Goal: Task Accomplishment & Management: Use online tool/utility

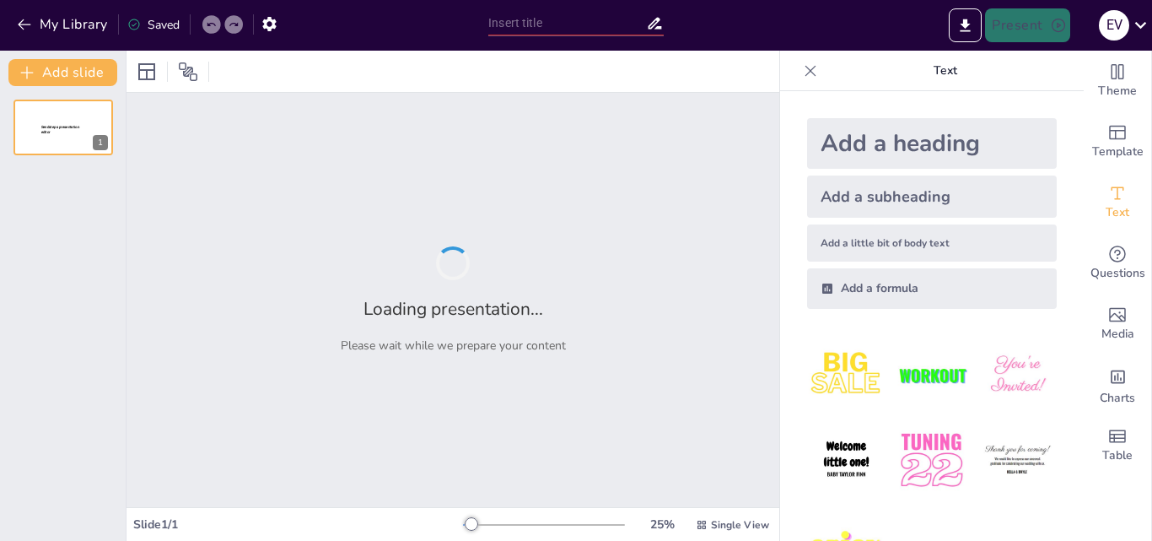
type input "12"
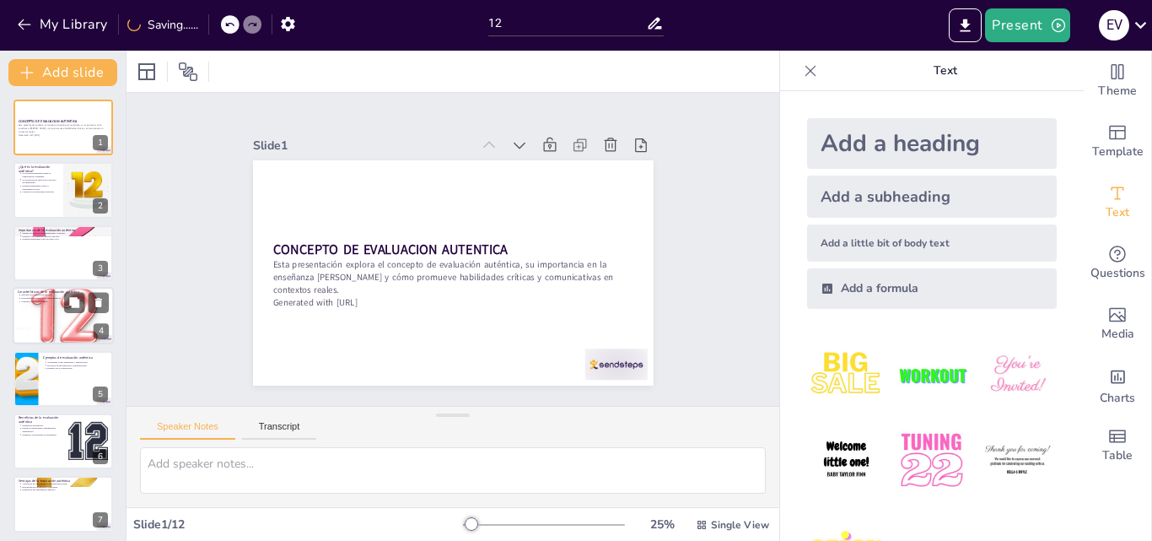
click at [62, 321] on div at bounding box center [63, 315] width 101 height 73
type textarea "El enfoque en la aplicación práctica es fundamental para que los estudiantes pu…"
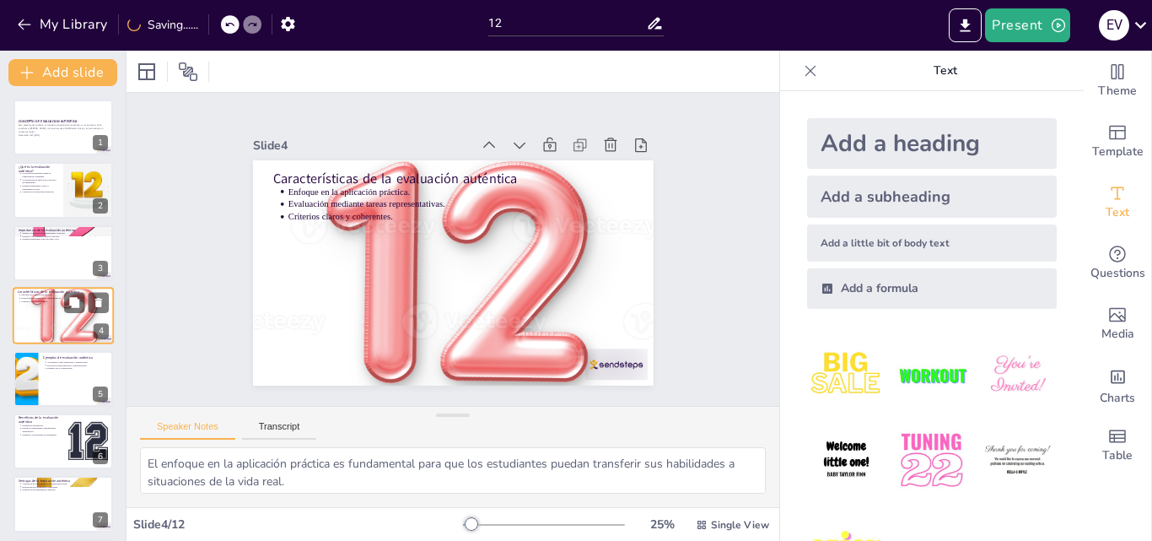
scroll to position [3, 0]
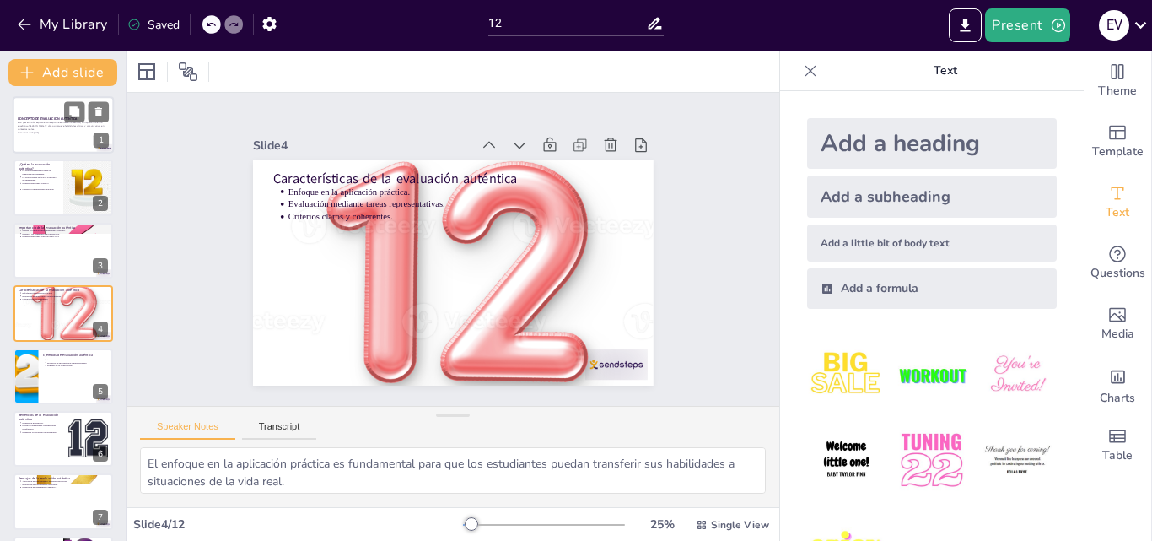
click at [68, 129] on div "Esta presentación explora el concepto de evaluación auténtica, su importancia e…" at bounding box center [63, 127] width 91 height 13
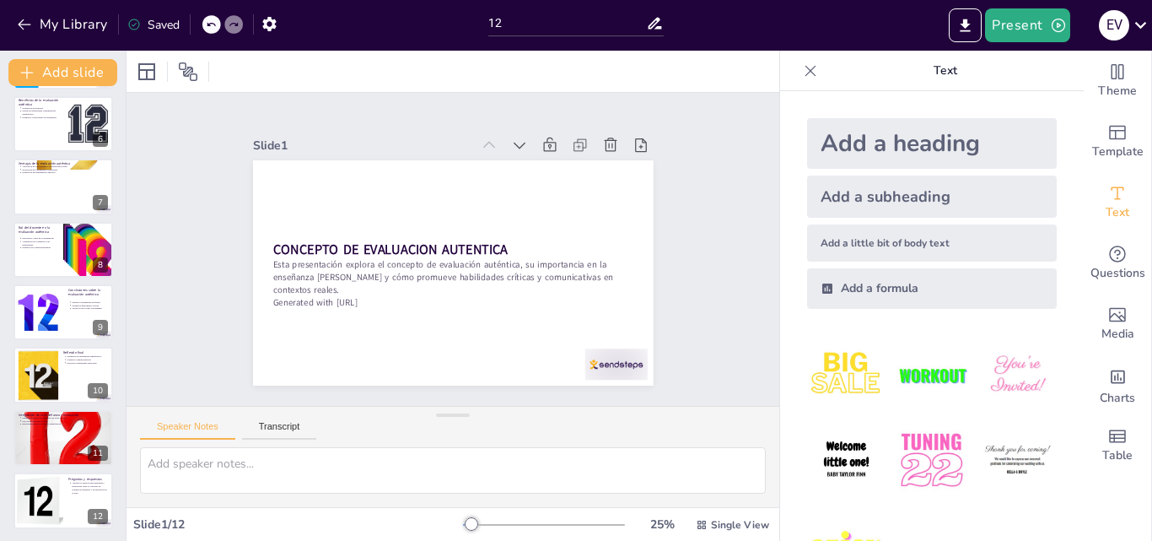
scroll to position [319, 0]
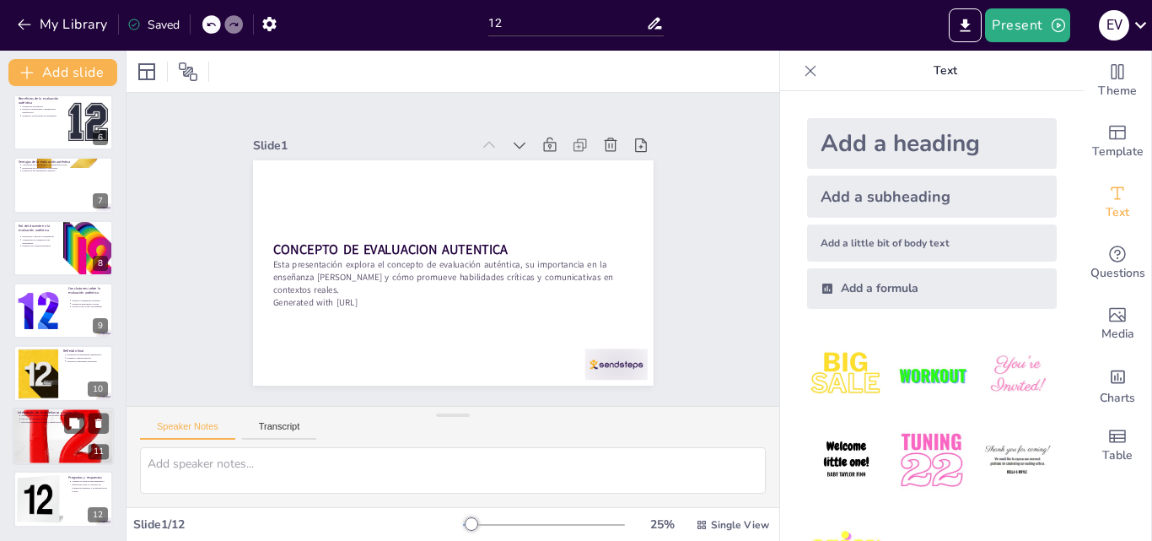
click at [71, 443] on div at bounding box center [63, 435] width 101 height 101
type textarea "La transformación de la evaluación en parte integral del aprendizaje permite a …"
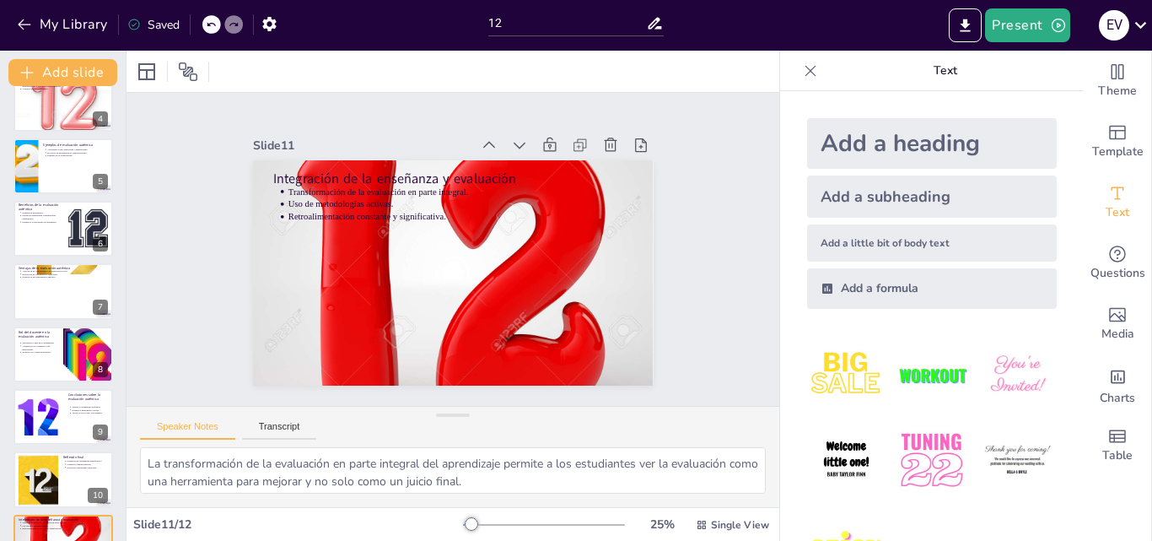
scroll to position [0, 0]
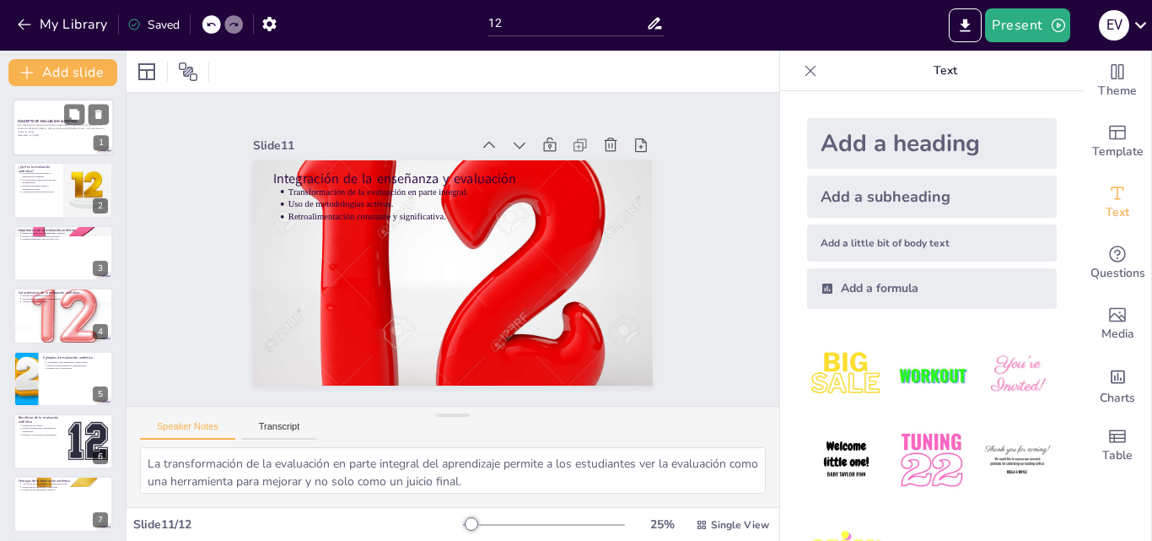
click at [54, 138] on div at bounding box center [63, 127] width 101 height 57
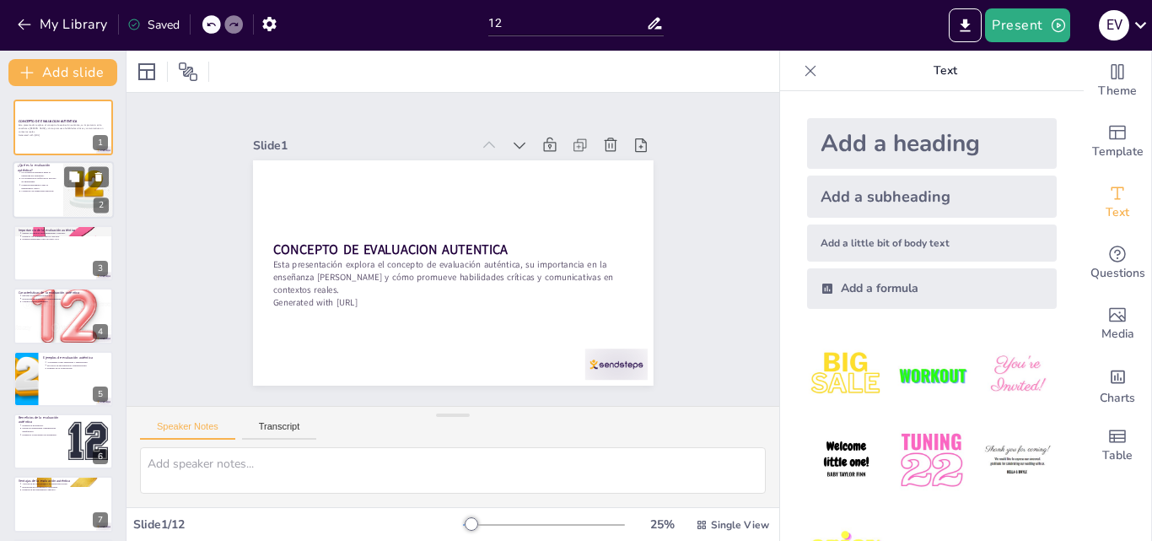
click at [49, 185] on p "Fomenta habilidades como el pensamiento crítico." at bounding box center [39, 187] width 37 height 7
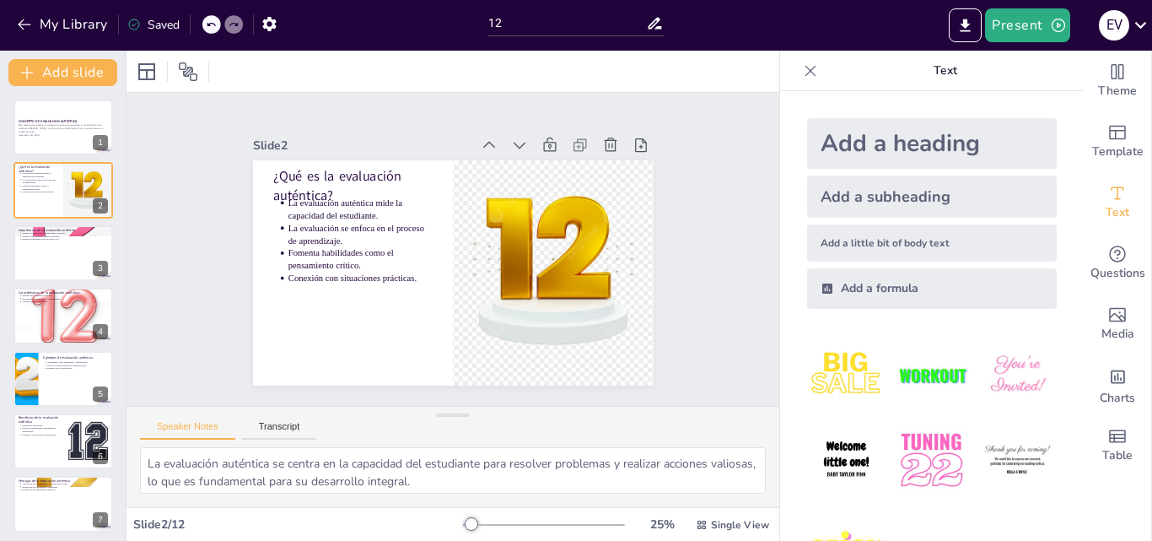
click at [839, 370] on img at bounding box center [846, 375] width 78 height 78
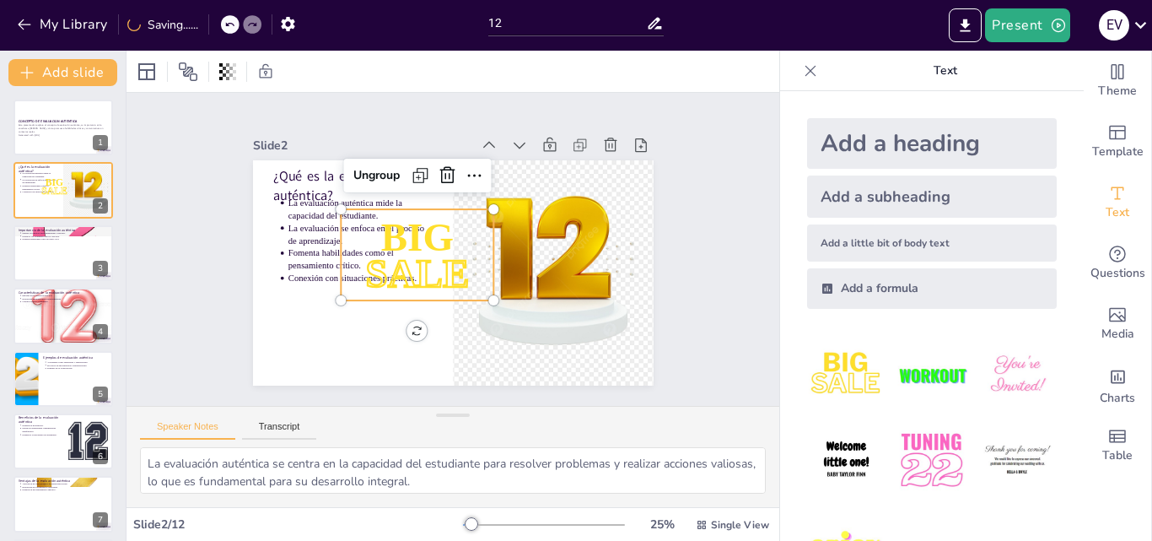
click at [923, 374] on img at bounding box center [931, 375] width 78 height 78
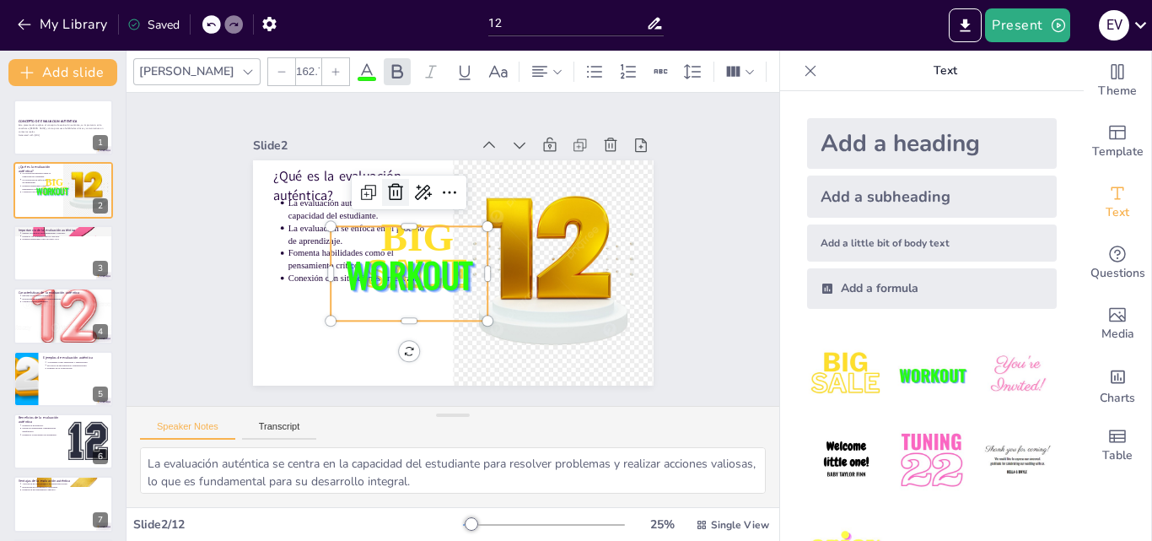
click at [396, 183] on icon at bounding box center [408, 182] width 24 height 24
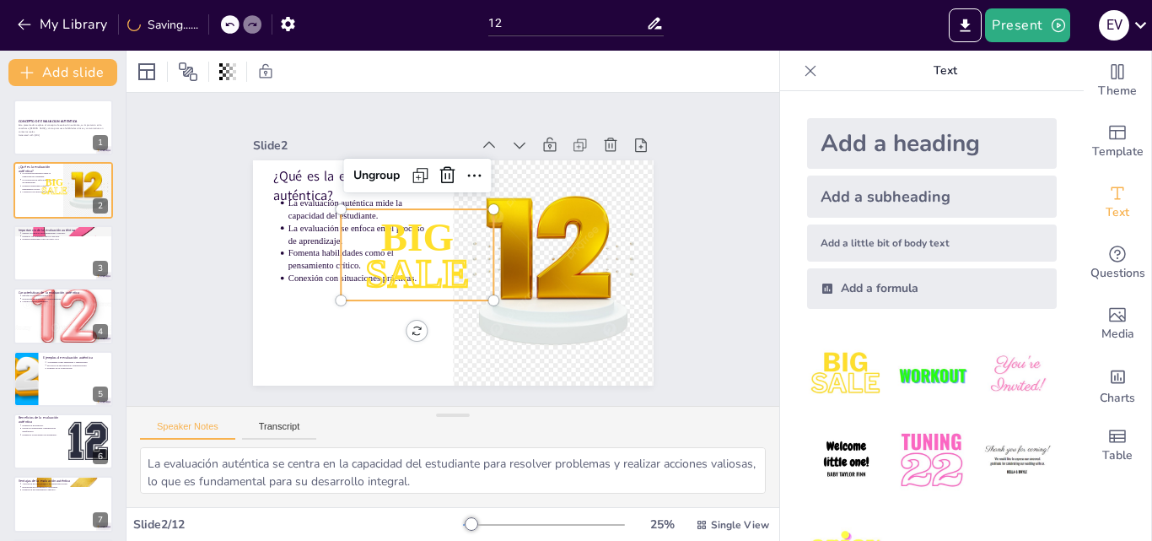
click at [424, 229] on span "BIG" at bounding box center [422, 227] width 83 height 64
click at [444, 169] on icon at bounding box center [455, 175] width 22 height 22
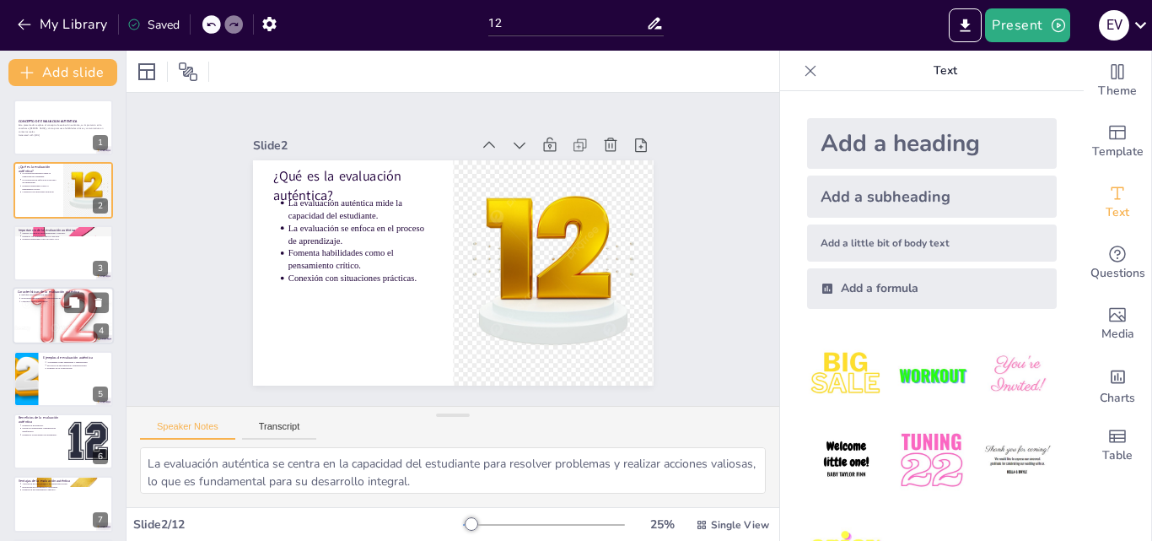
click at [62, 315] on div at bounding box center [63, 315] width 101 height 73
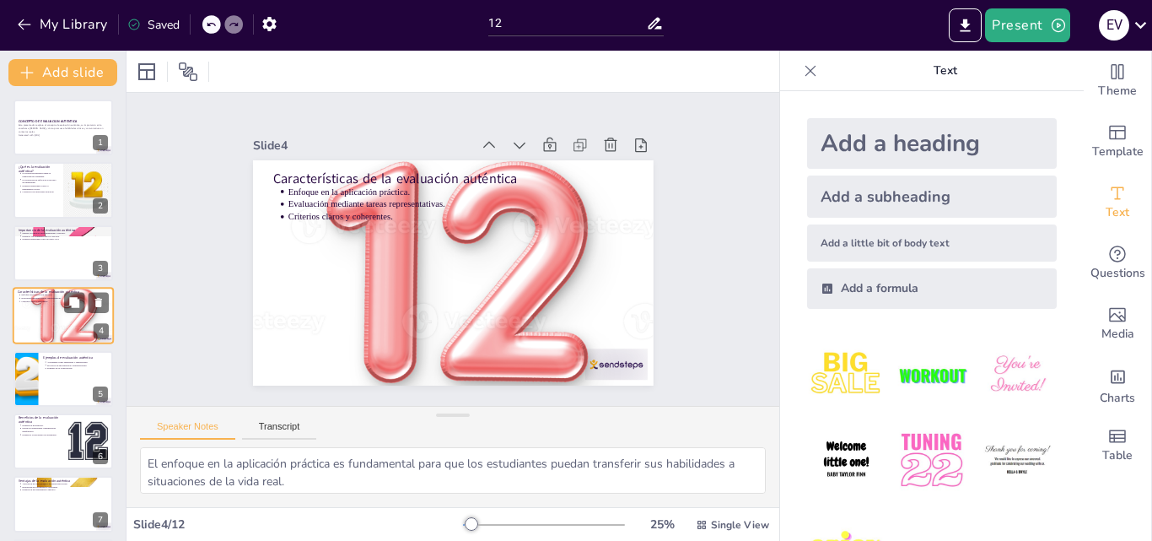
scroll to position [3, 0]
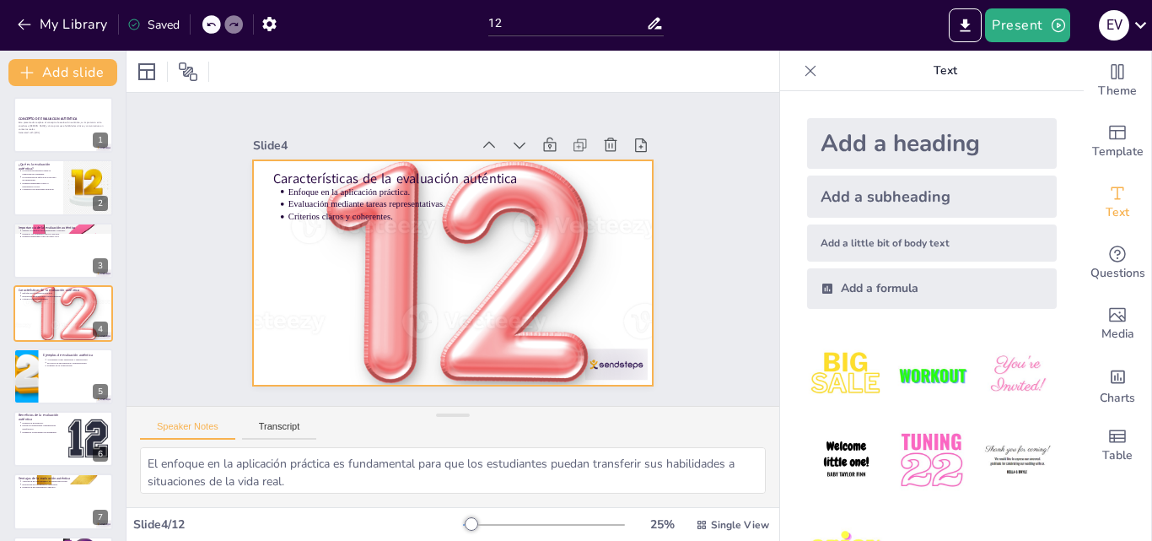
click at [522, 250] on div at bounding box center [445, 272] width 469 height 396
click at [681, 218] on div "Slide 1 CONCEPTO DE EVALUACION AUTENTICA Esta presentación explora el concepto …" at bounding box center [452, 249] width 541 height 369
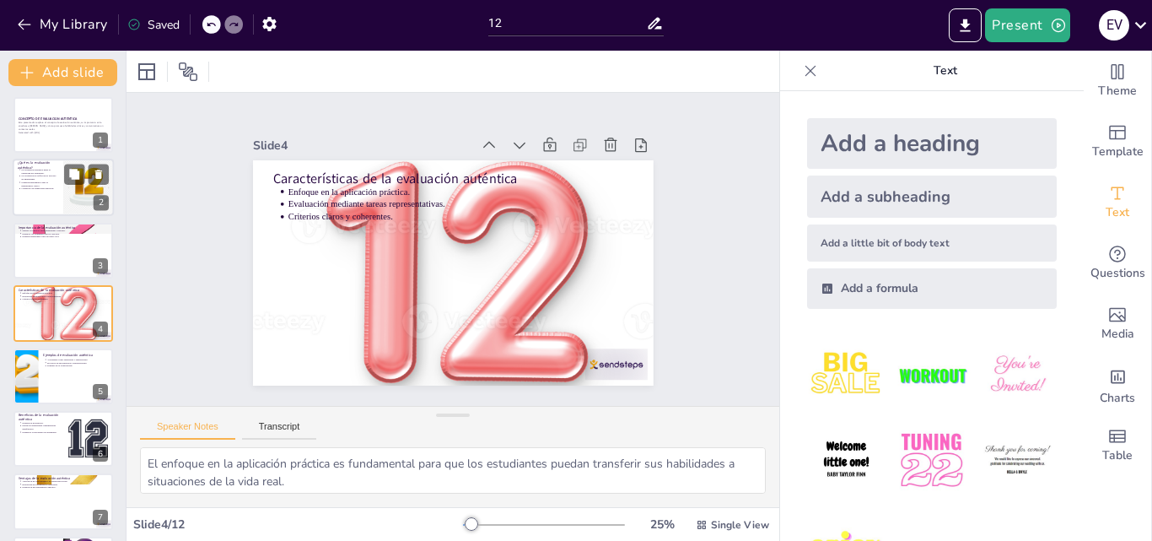
click at [39, 193] on div at bounding box center [63, 187] width 101 height 57
type textarea "La evaluación auténtica se centra en la capacidad del estudiante para resolver …"
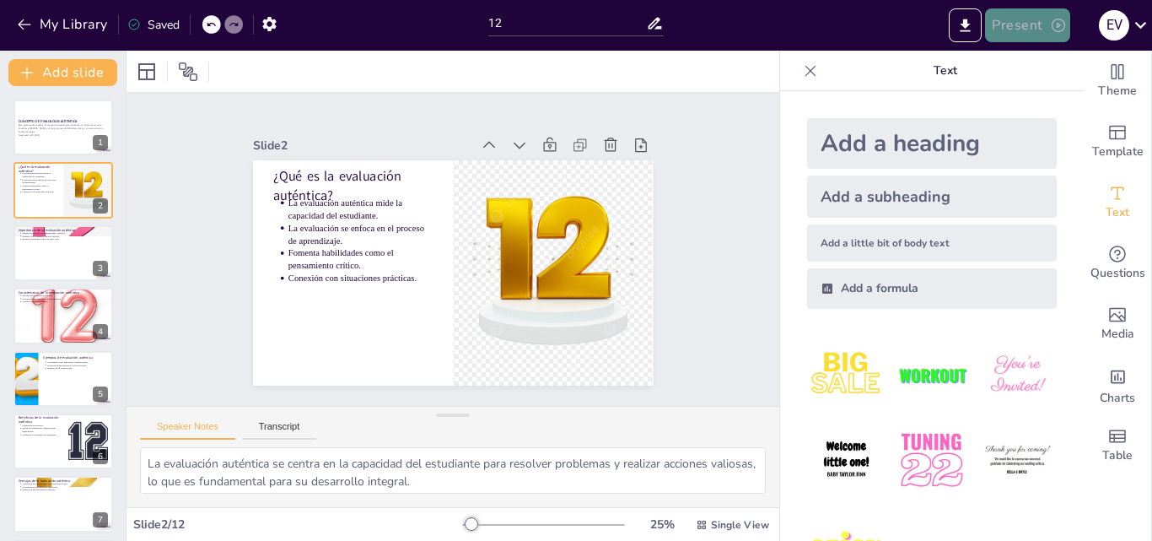
click at [1005, 24] on button "Present" at bounding box center [1027, 25] width 84 height 34
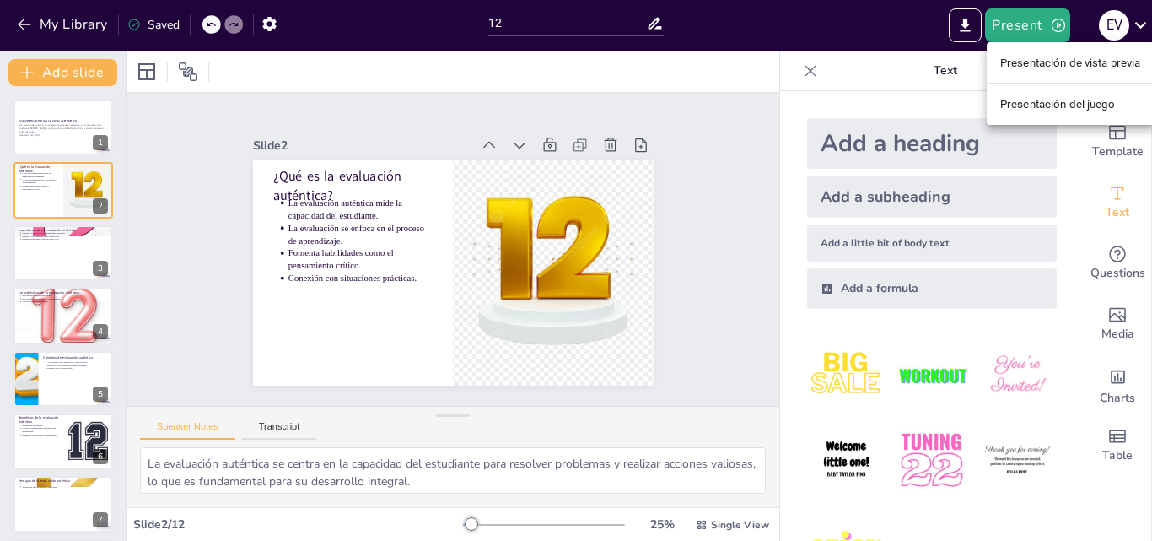
click at [1065, 65] on font "Presentación de vista previa" at bounding box center [1070, 63] width 141 height 13
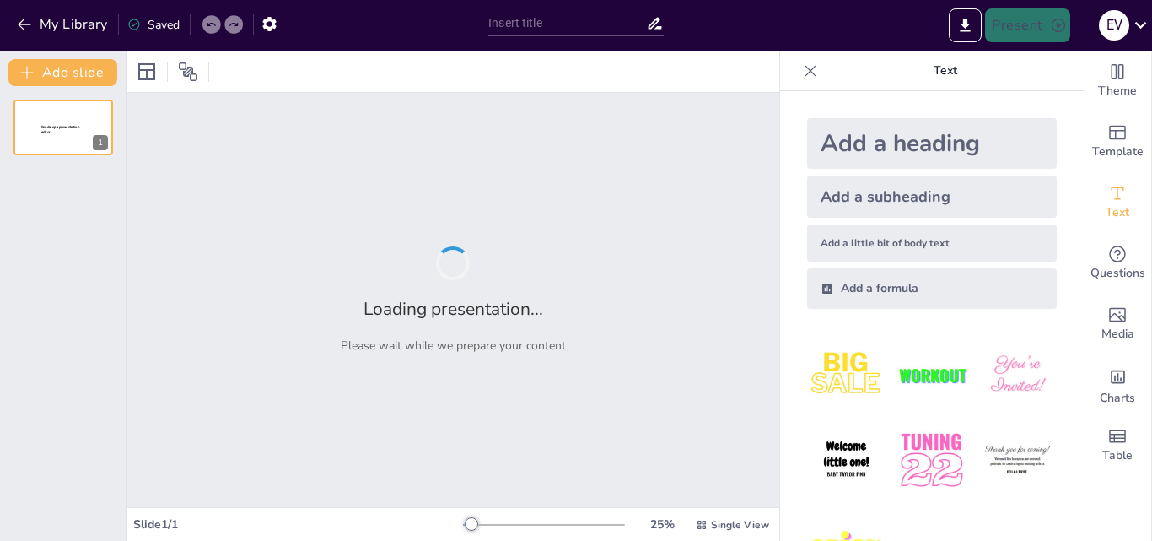
type input "12"
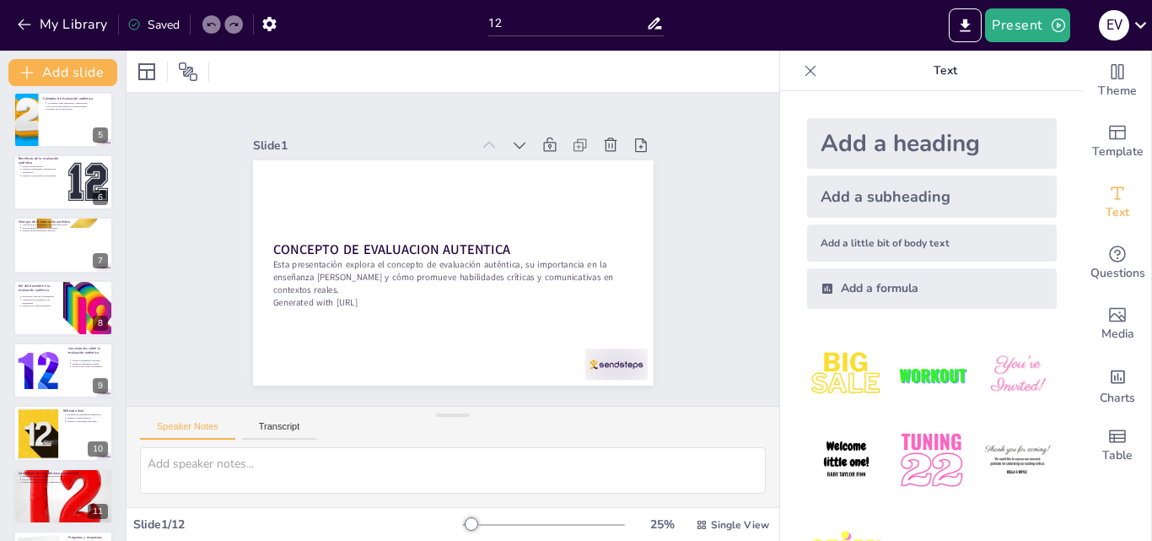
scroll to position [319, 0]
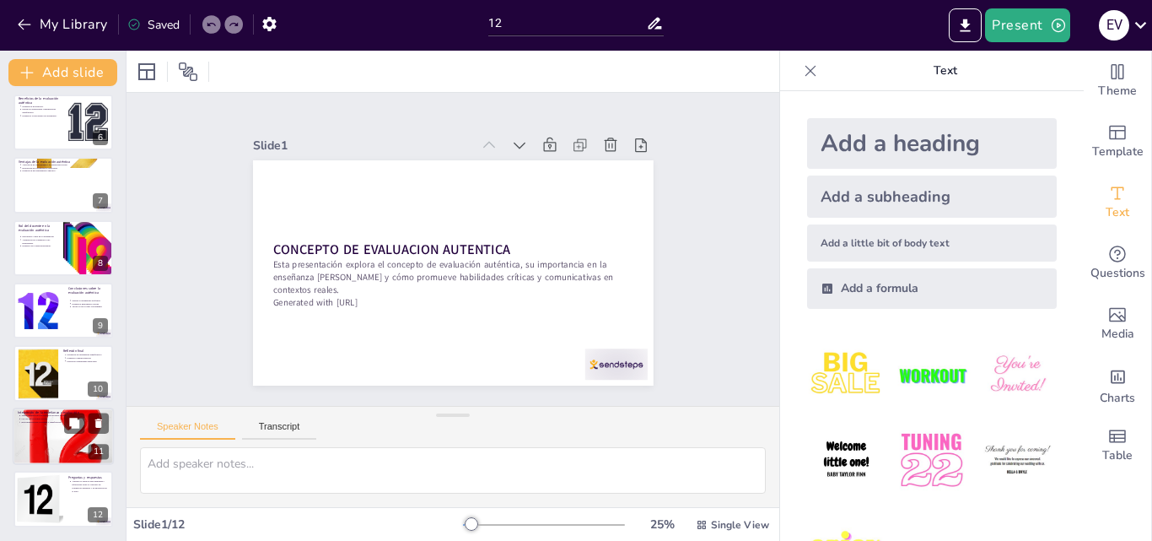
click at [72, 442] on div at bounding box center [63, 435] width 101 height 101
type textarea "La transformación de la evaluación en parte integral del aprendizaje permite a …"
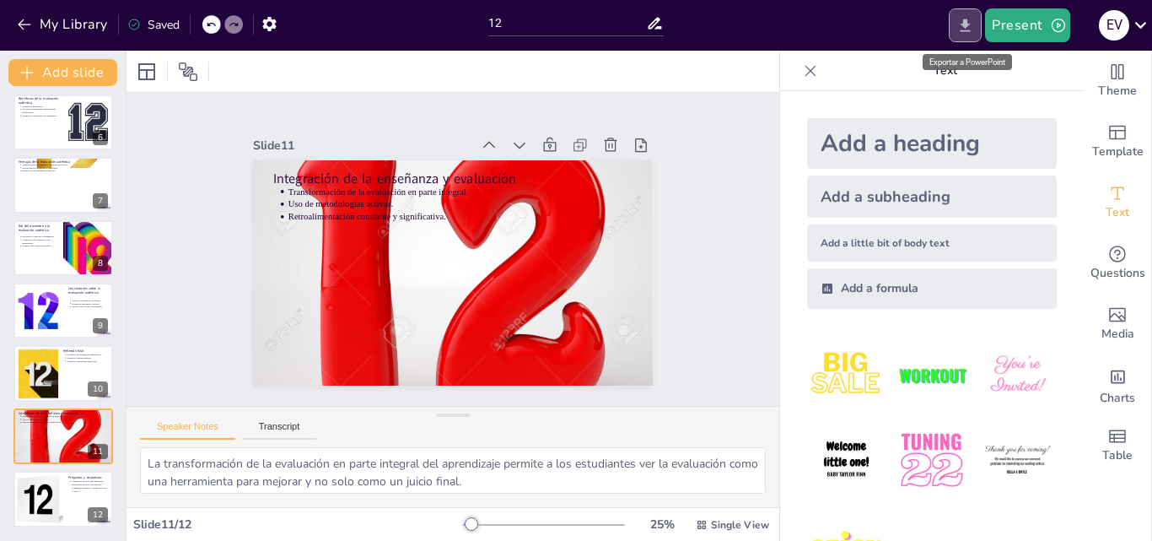
click at [968, 20] on icon "Export to PowerPoint" at bounding box center [966, 25] width 10 height 13
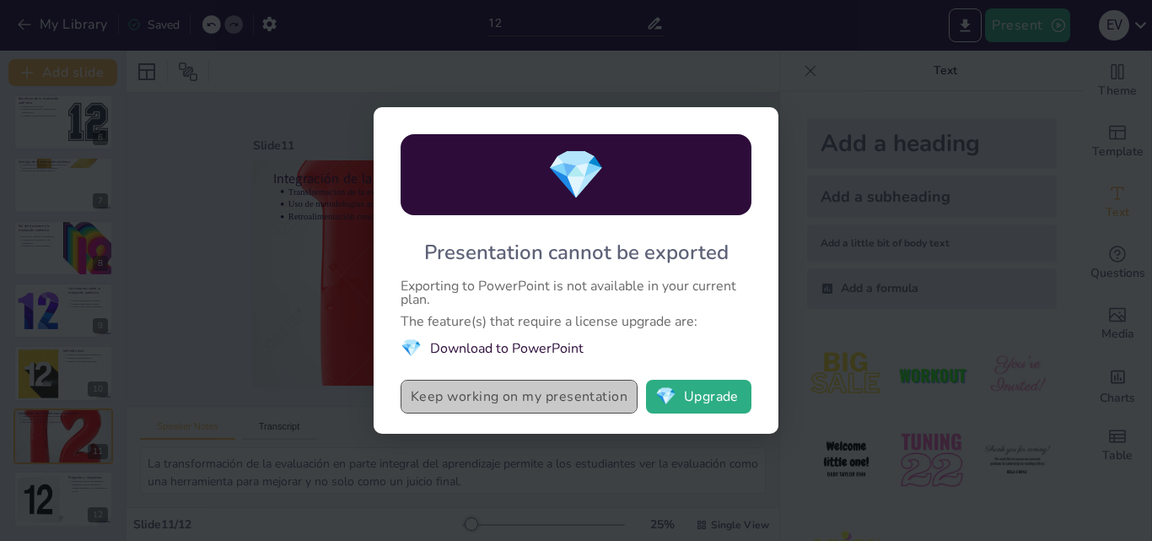
click at [578, 398] on button "Keep working on my presentation" at bounding box center [519, 397] width 237 height 34
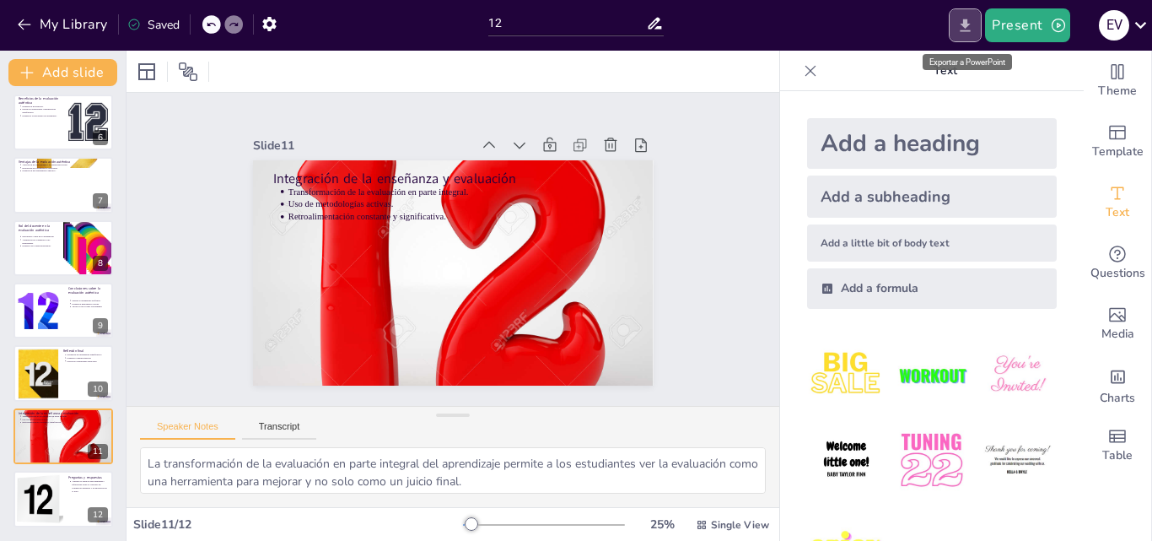
click at [963, 22] on icon "Export to PowerPoint" at bounding box center [965, 26] width 18 height 18
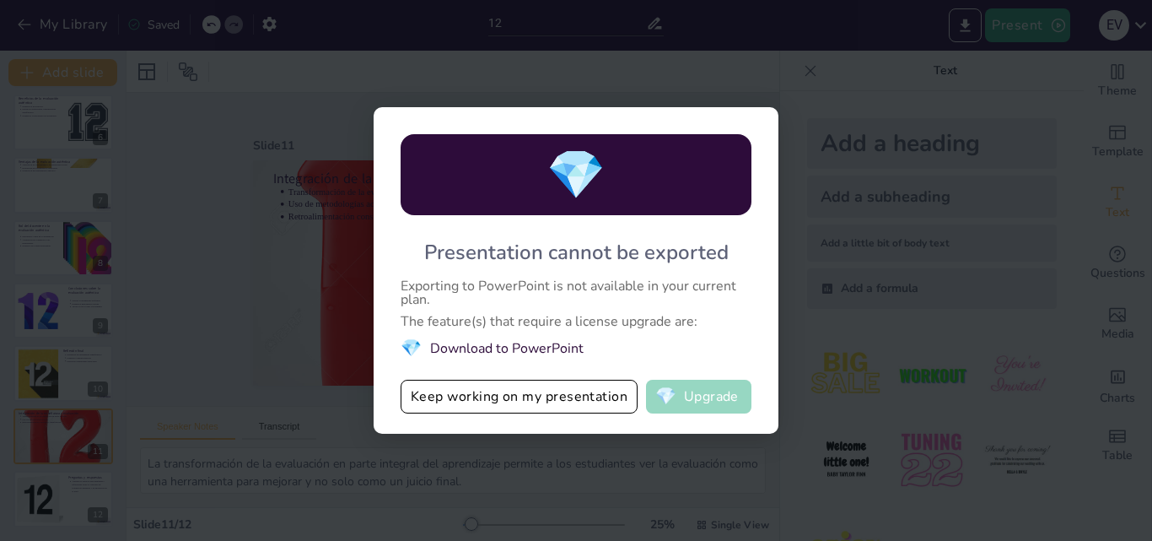
click at [696, 396] on button "💎 Upgrade" at bounding box center [698, 397] width 105 height 34
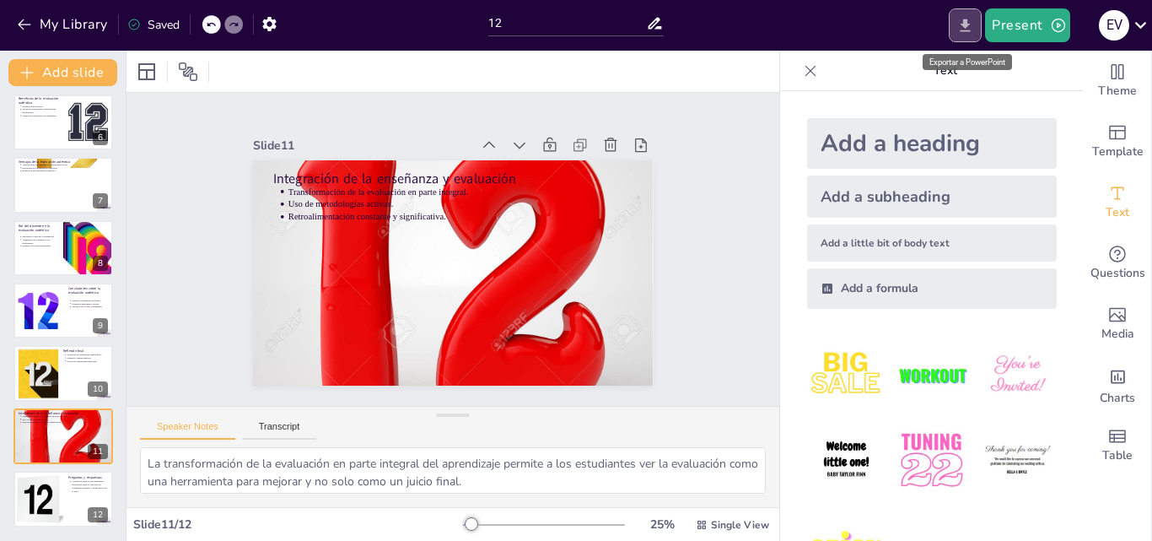
click at [966, 26] on icon "Export to PowerPoint" at bounding box center [965, 26] width 18 height 18
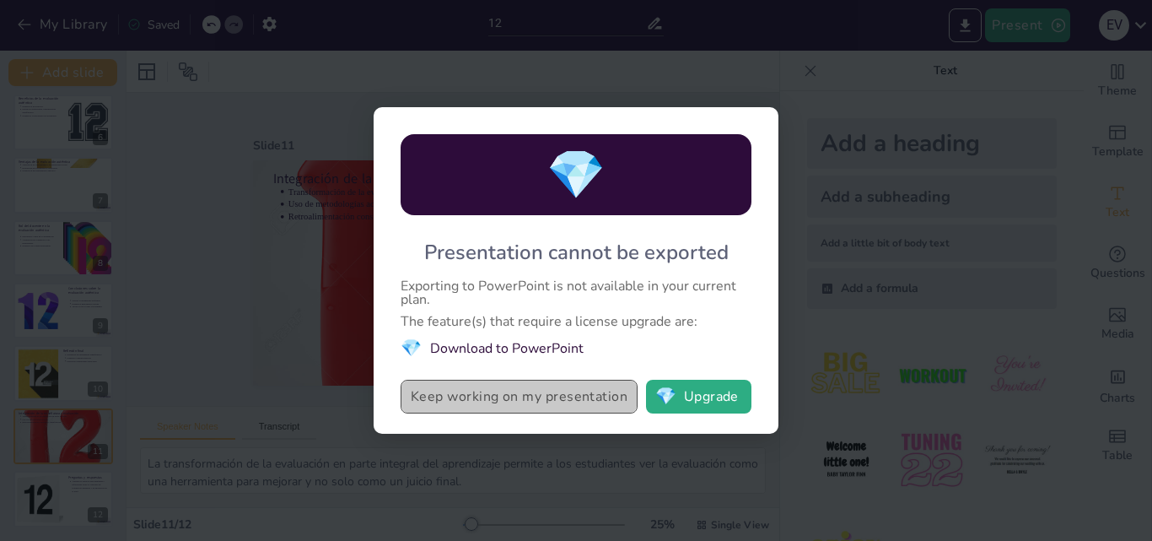
click at [530, 404] on button "Keep working on my presentation" at bounding box center [519, 397] width 237 height 34
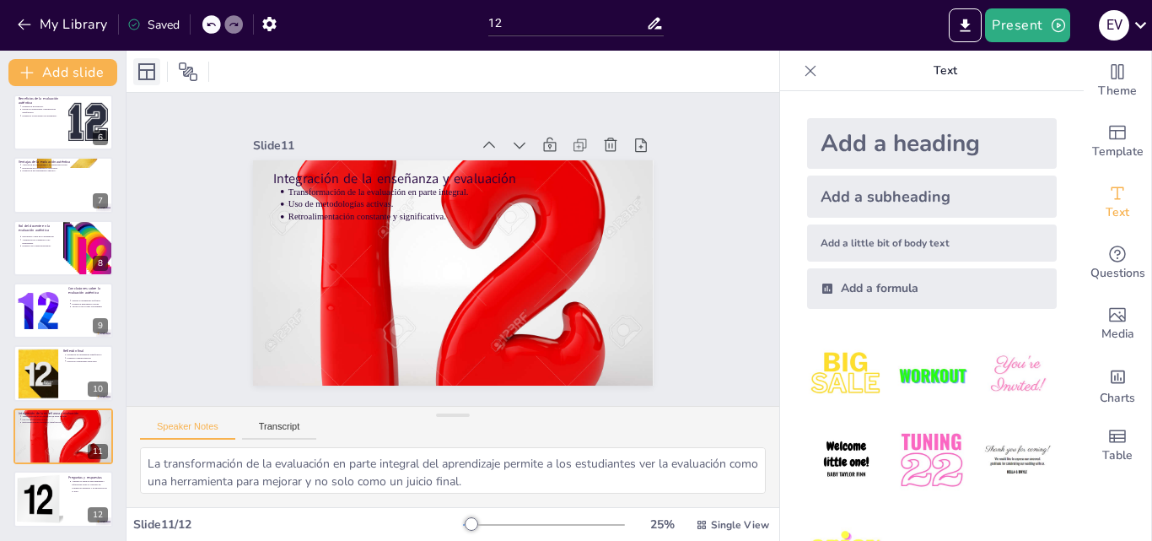
click at [144, 65] on icon at bounding box center [147, 72] width 20 height 20
click at [146, 68] on icon at bounding box center [147, 72] width 20 height 20
click at [61, 65] on button "Add slide" at bounding box center [62, 72] width 109 height 27
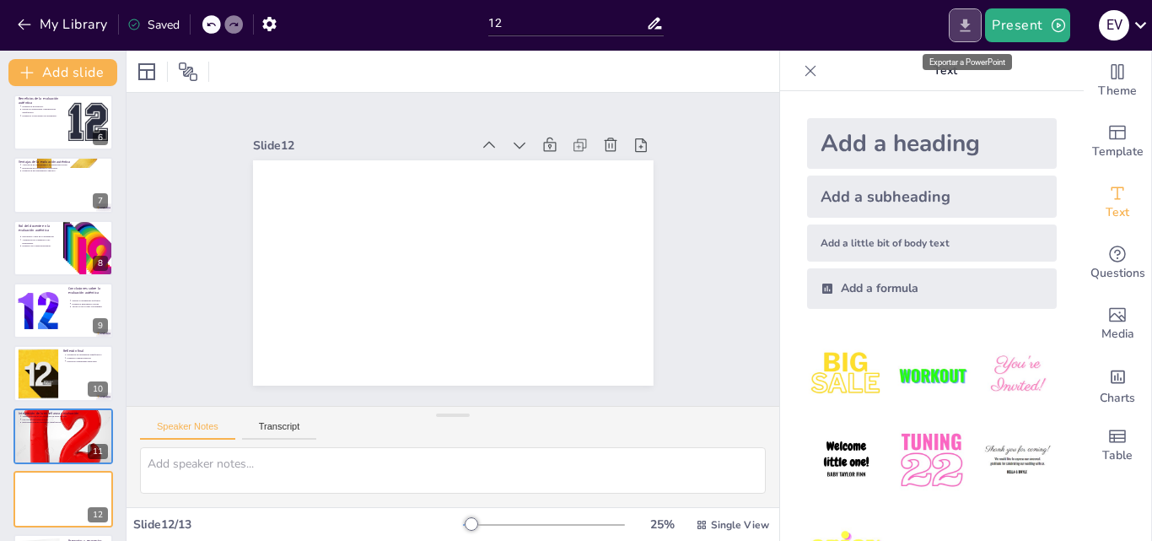
click at [969, 28] on icon "Export to PowerPoint" at bounding box center [965, 26] width 18 height 18
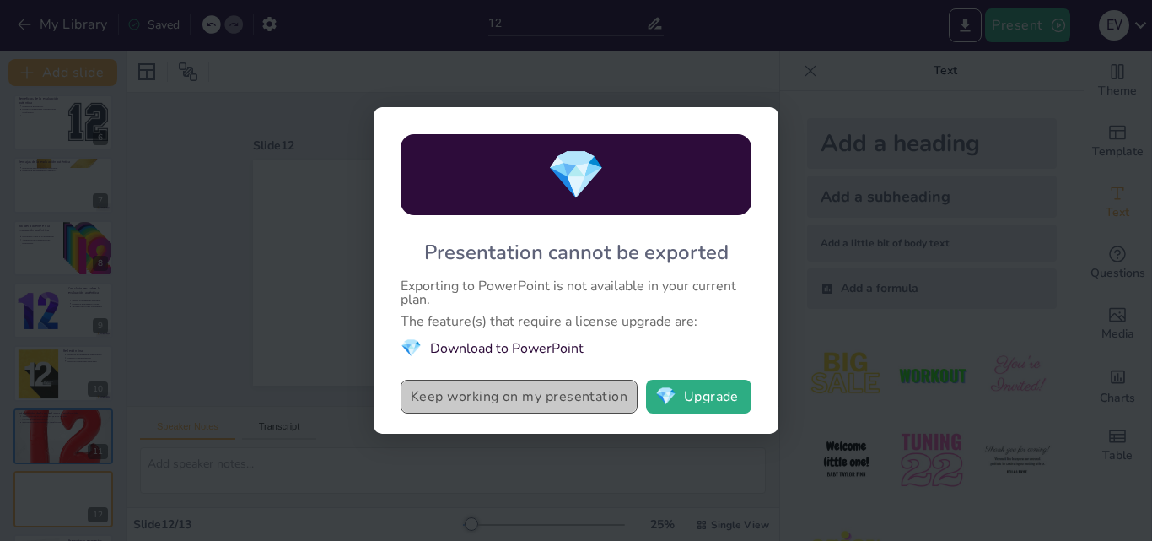
click at [569, 396] on button "Keep working on my presentation" at bounding box center [519, 397] width 237 height 34
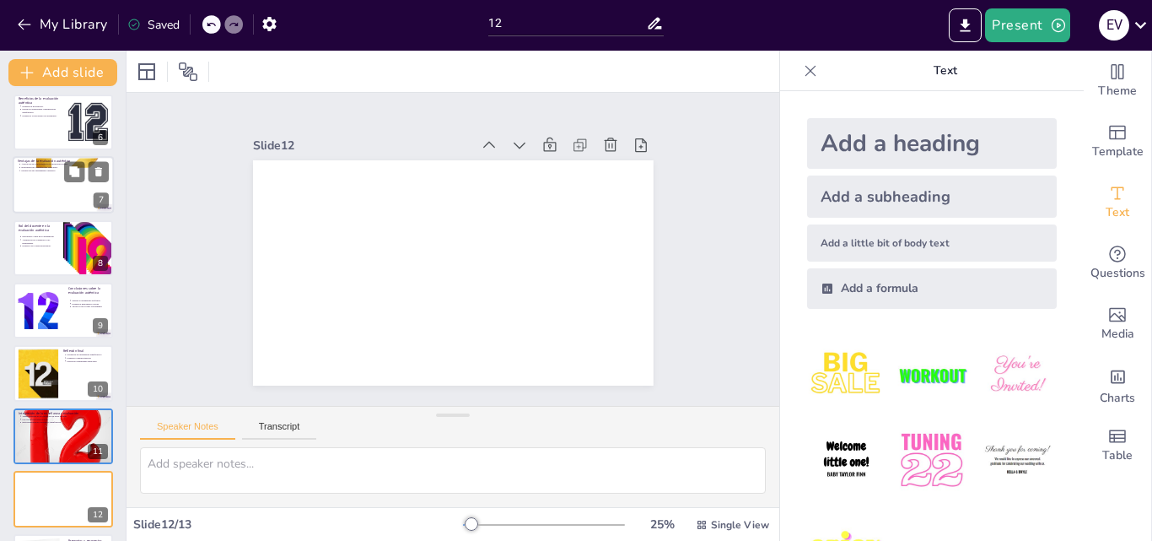
click at [51, 186] on div at bounding box center [63, 185] width 101 height 57
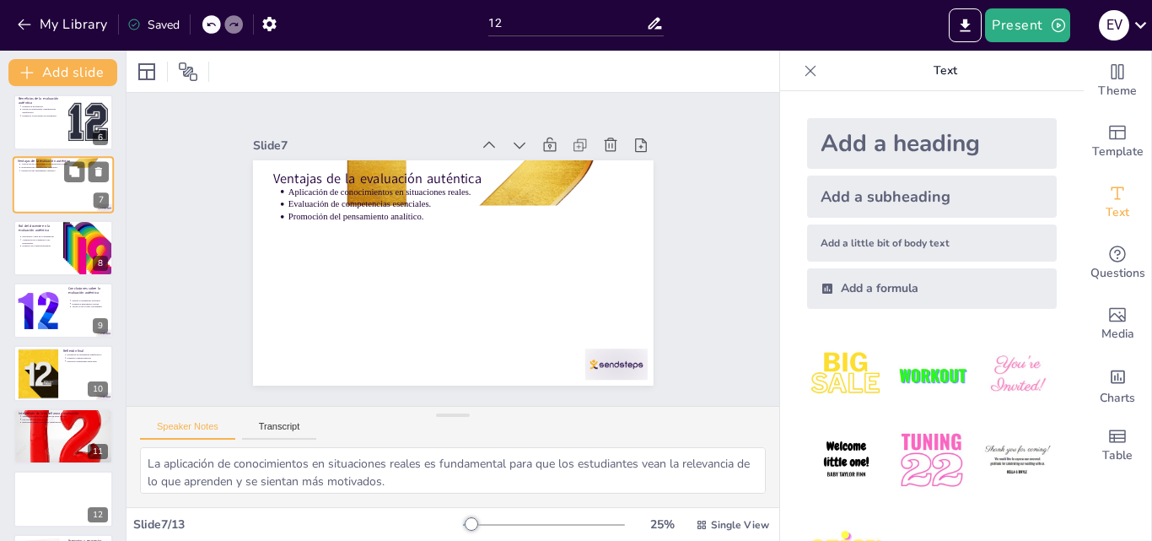
scroll to position [191, 0]
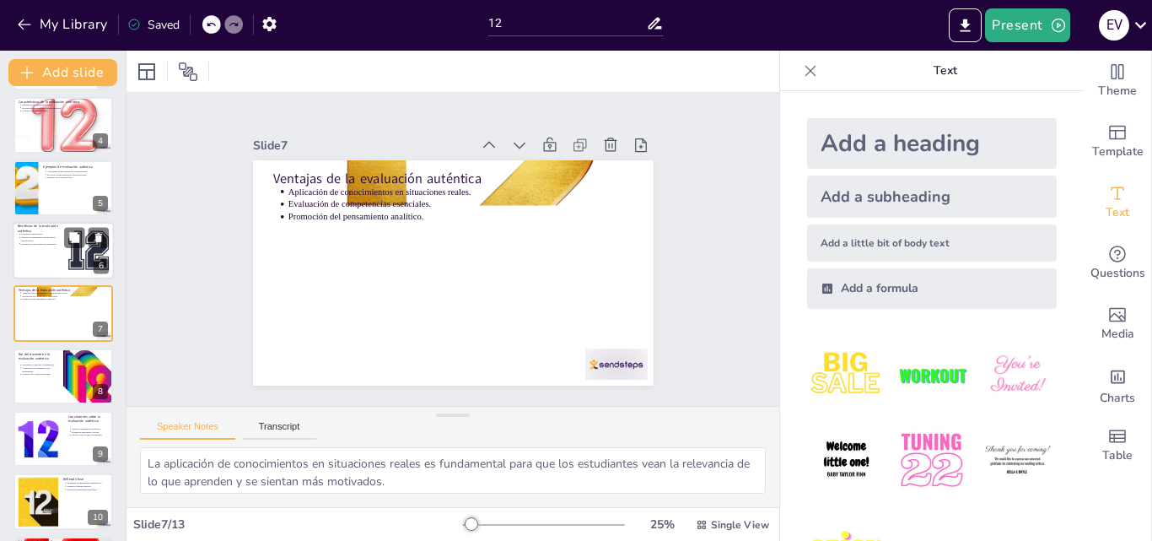
click at [46, 228] on p "Beneficios de la evaluación auténtica" at bounding box center [38, 227] width 40 height 9
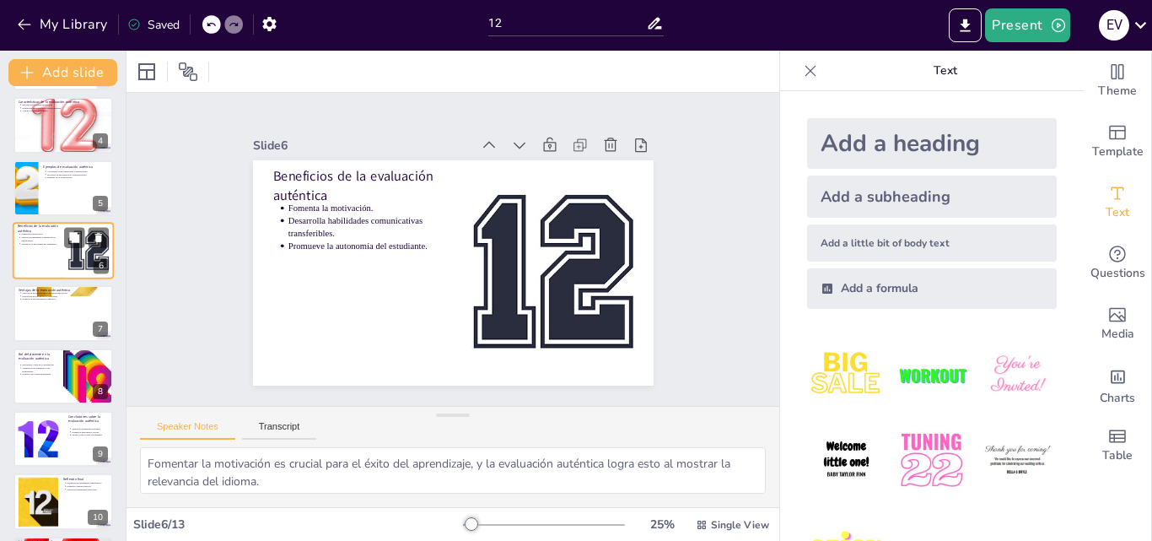
scroll to position [128, 0]
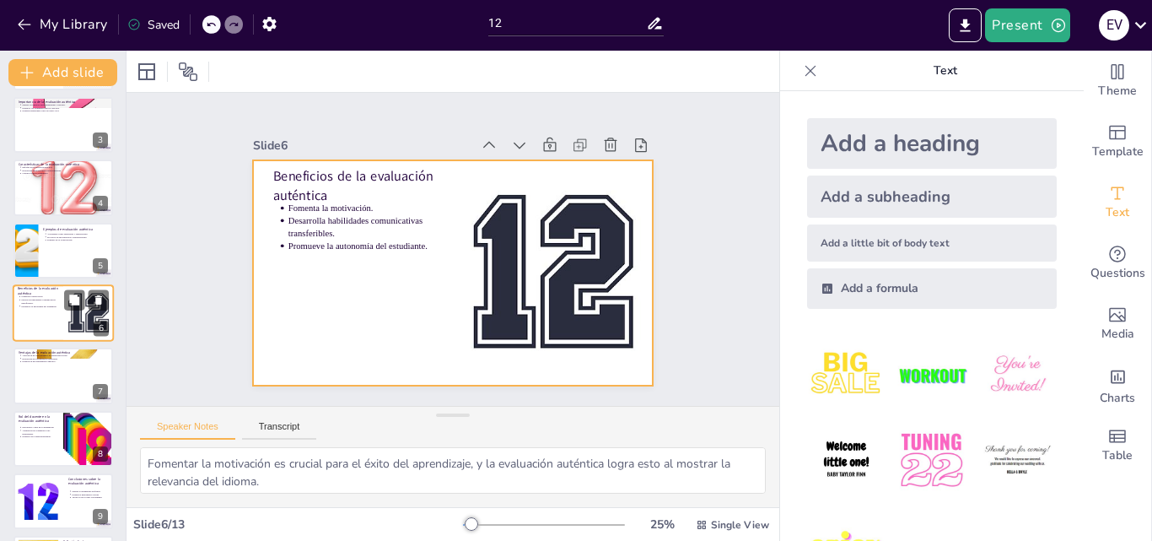
click at [40, 313] on div at bounding box center [63, 312] width 101 height 57
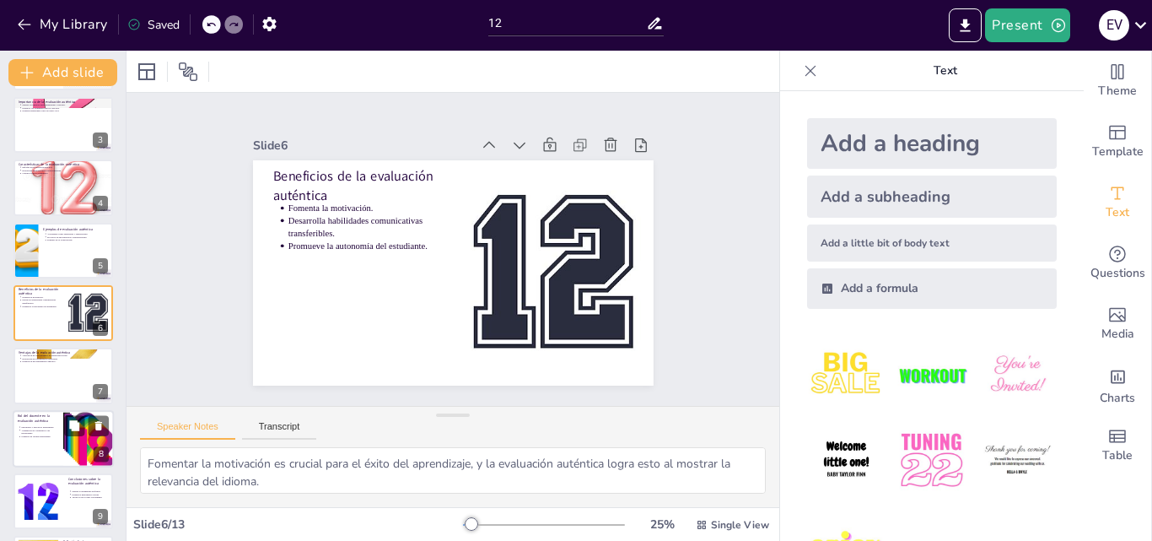
click at [34, 443] on div at bounding box center [63, 438] width 101 height 57
type textarea "El rol del docente como facilitador es esencial para crear un ambiente de apren…"
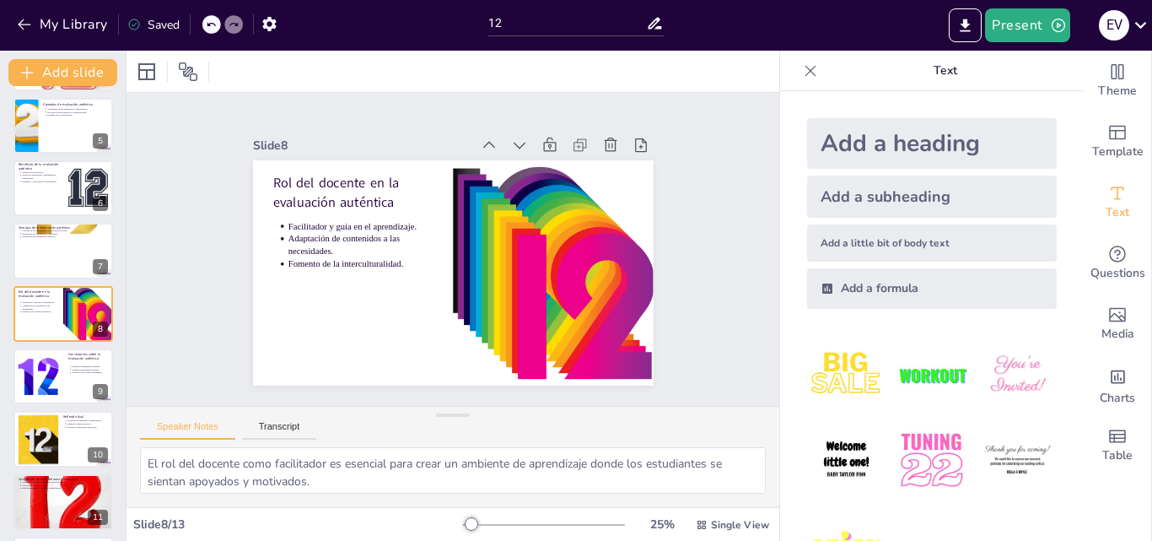
scroll to position [381, 0]
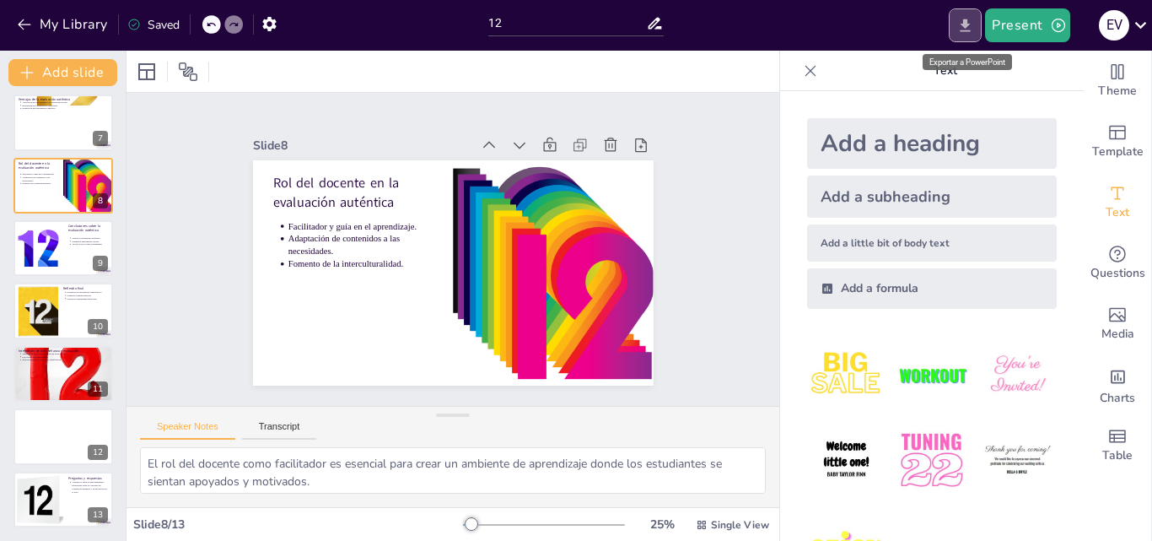
click at [968, 14] on button "Export to PowerPoint" at bounding box center [965, 25] width 33 height 34
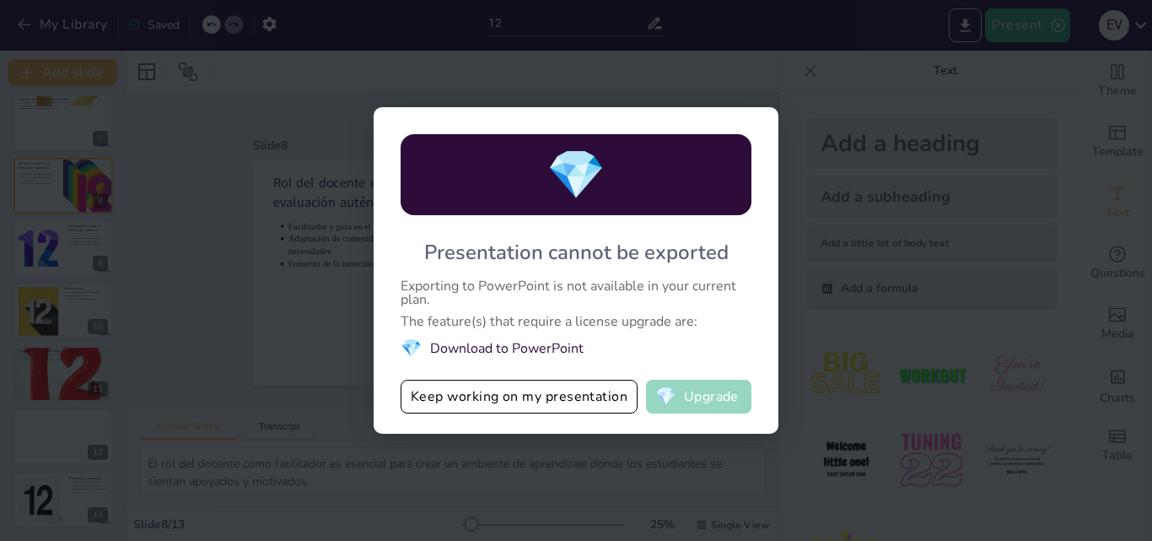
click at [684, 396] on button "💎 Upgrade" at bounding box center [698, 397] width 105 height 34
